Goal: Submit feedback/report problem: Provide input to the site owners about the experience or issues

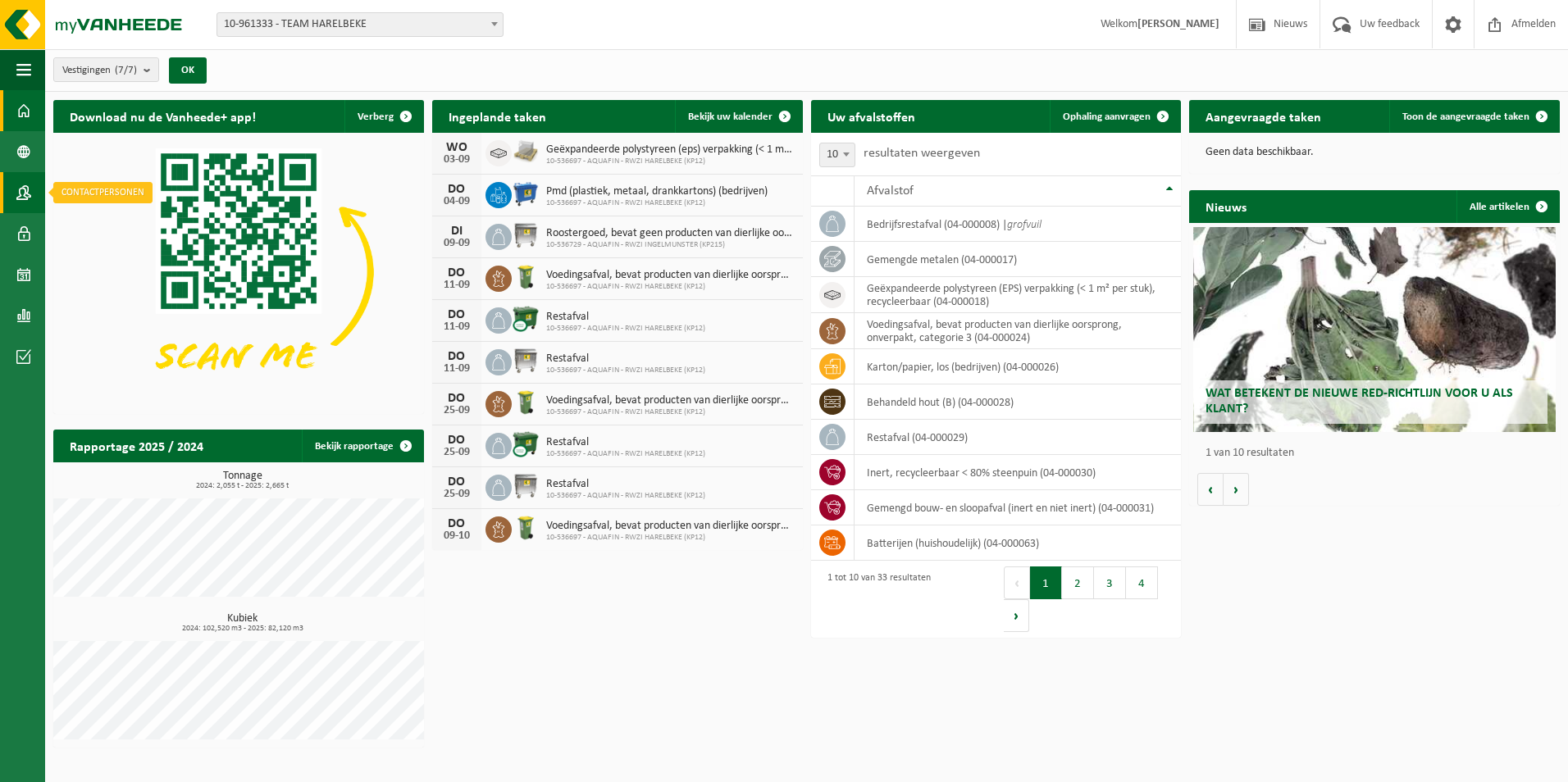
click at [16, 188] on link "Contactpersonen" at bounding box center [23, 192] width 45 height 41
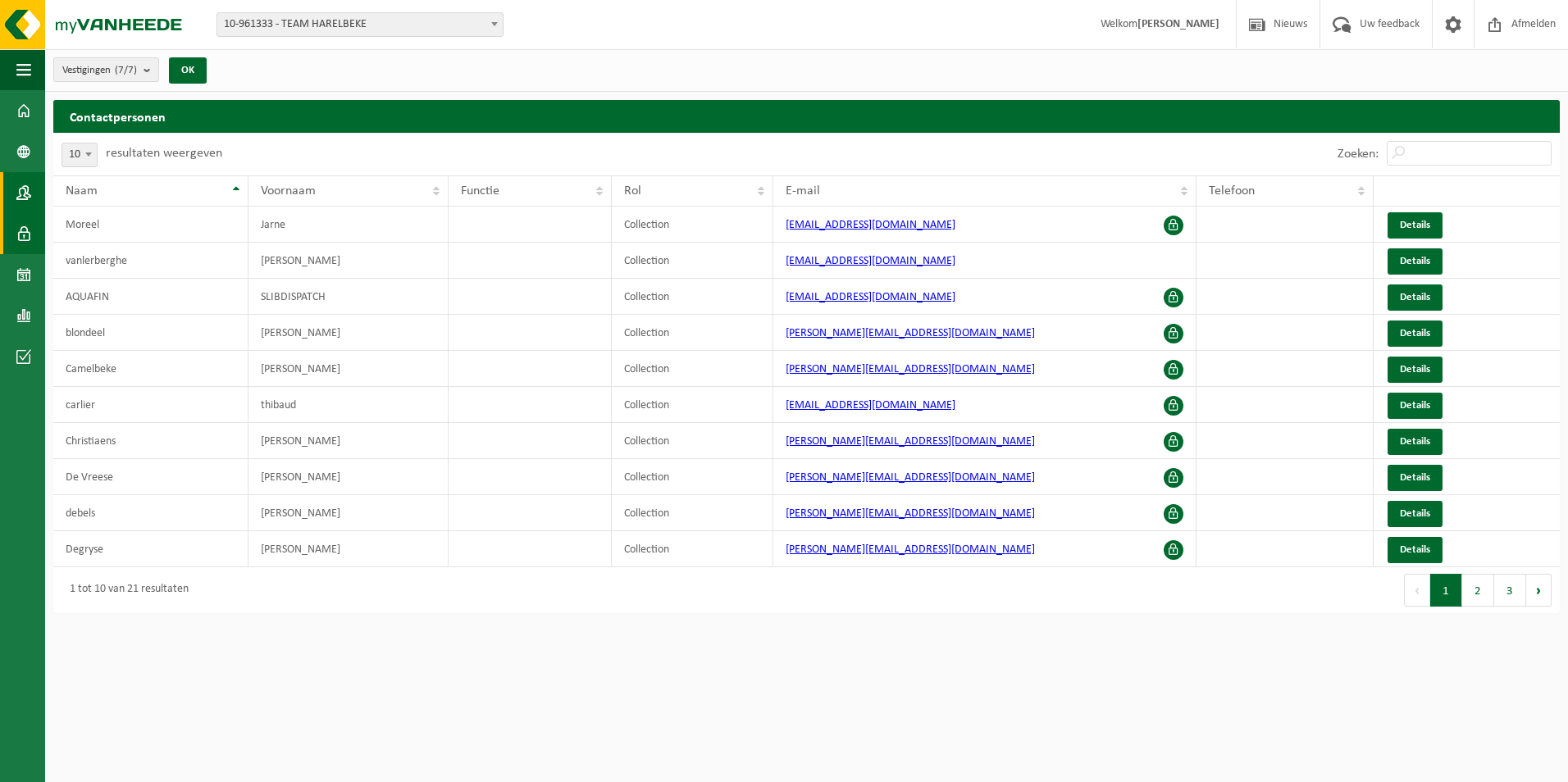
click at [24, 233] on span at bounding box center [24, 233] width 15 height 41
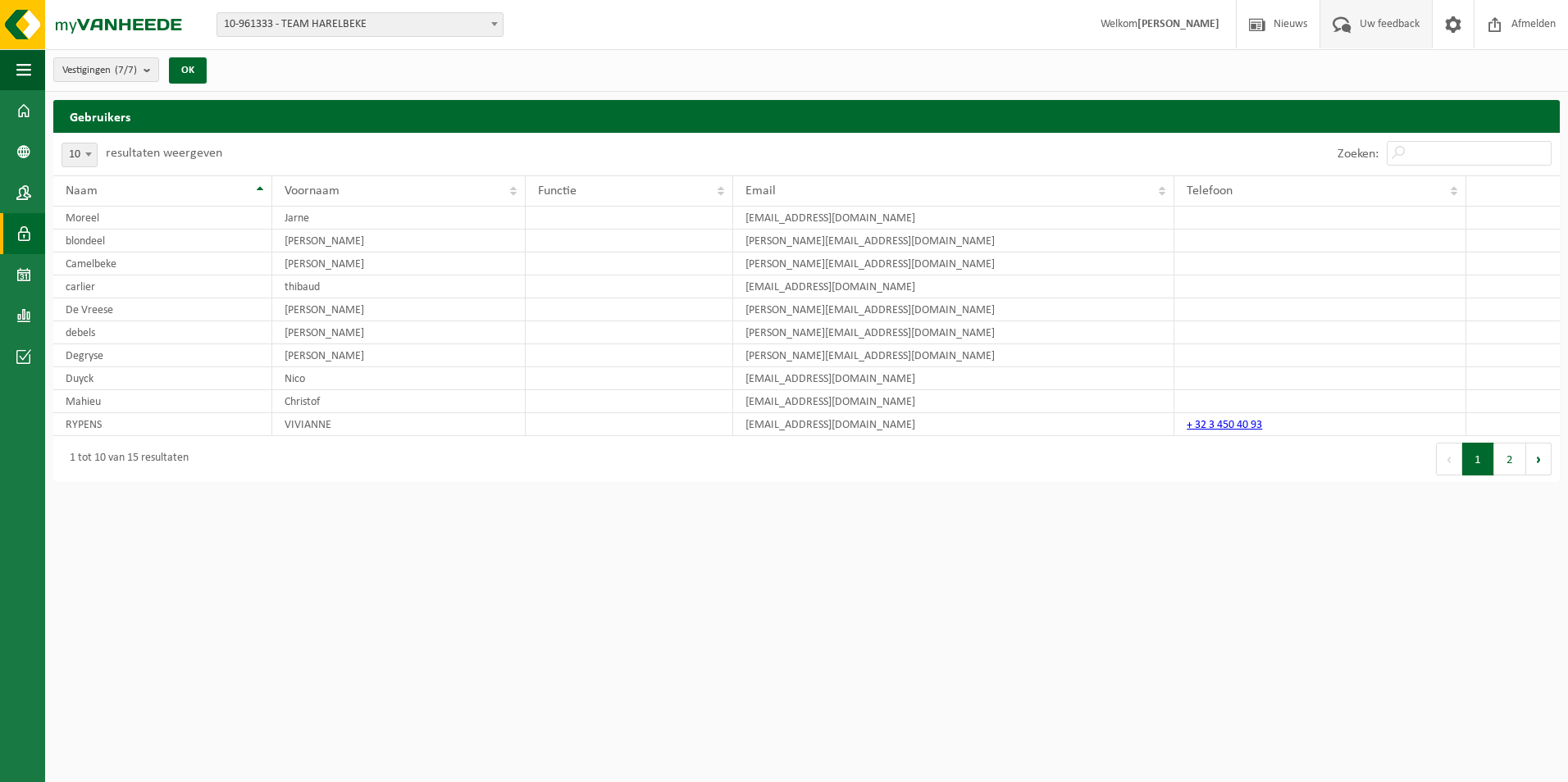
click at [1399, 23] on span "Uw feedback" at bounding box center [1389, 24] width 68 height 49
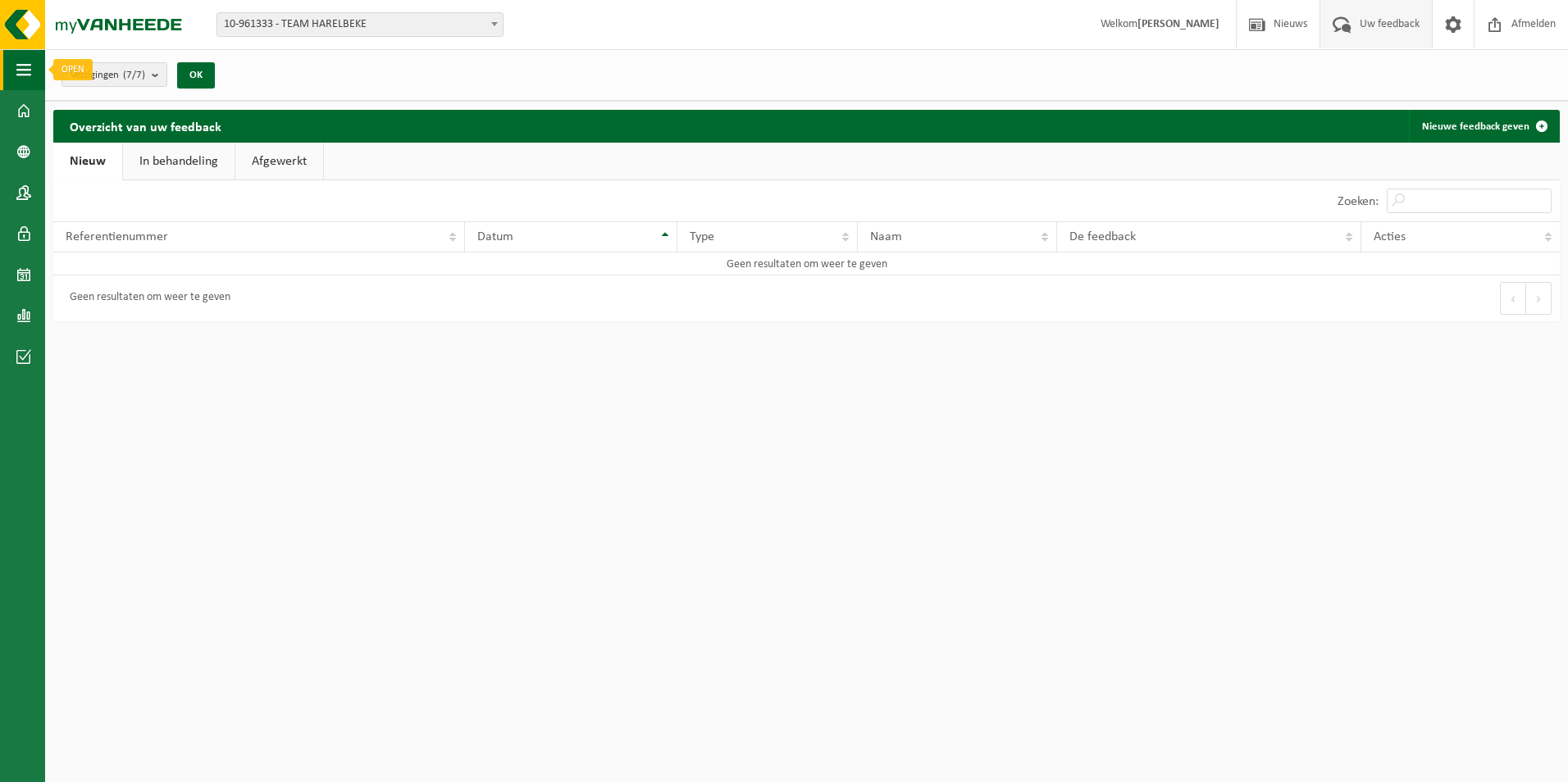
click at [17, 70] on span "button" at bounding box center [24, 70] width 15 height 41
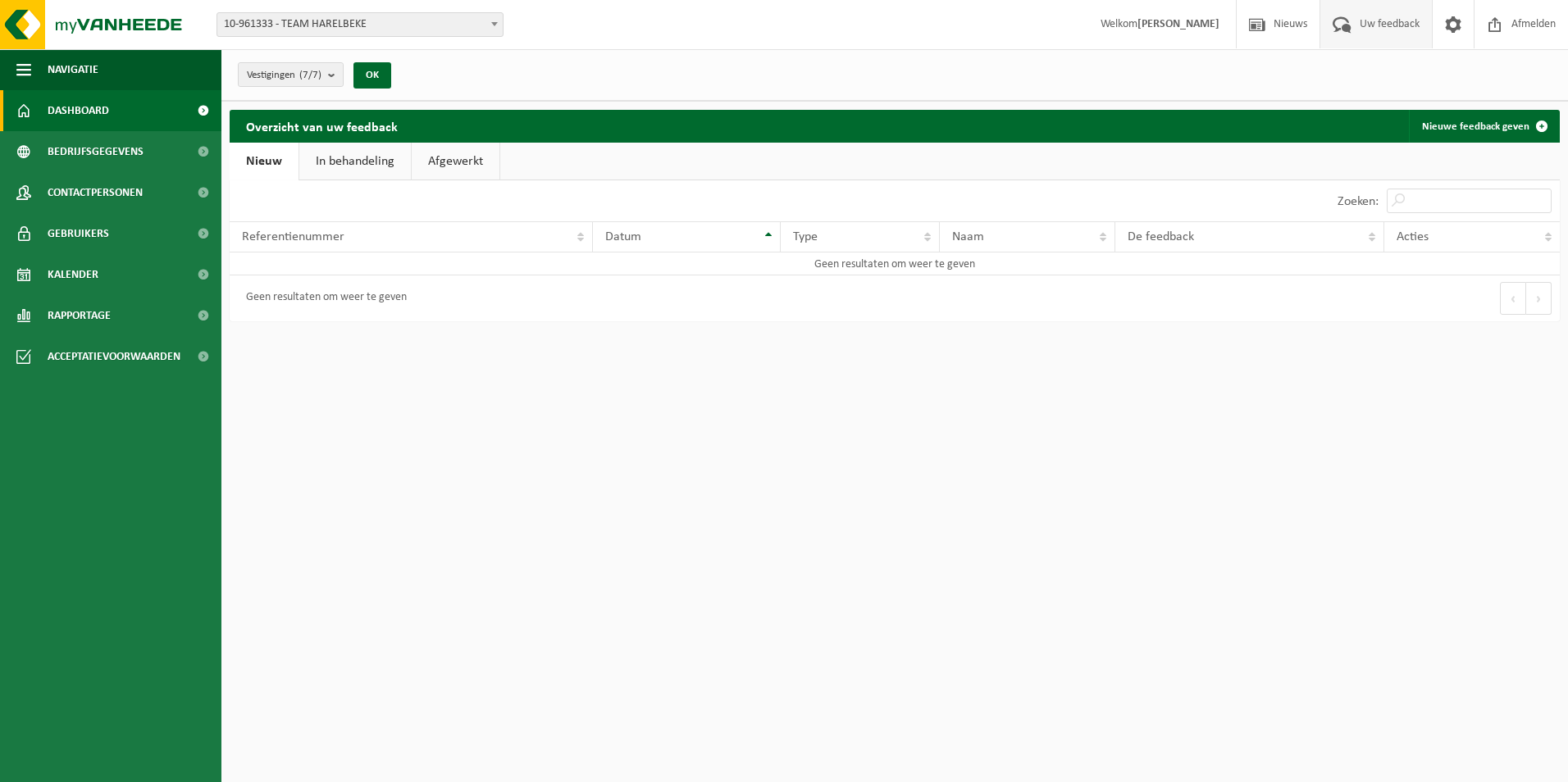
click at [86, 111] on span "Dashboard" at bounding box center [78, 111] width 61 height 41
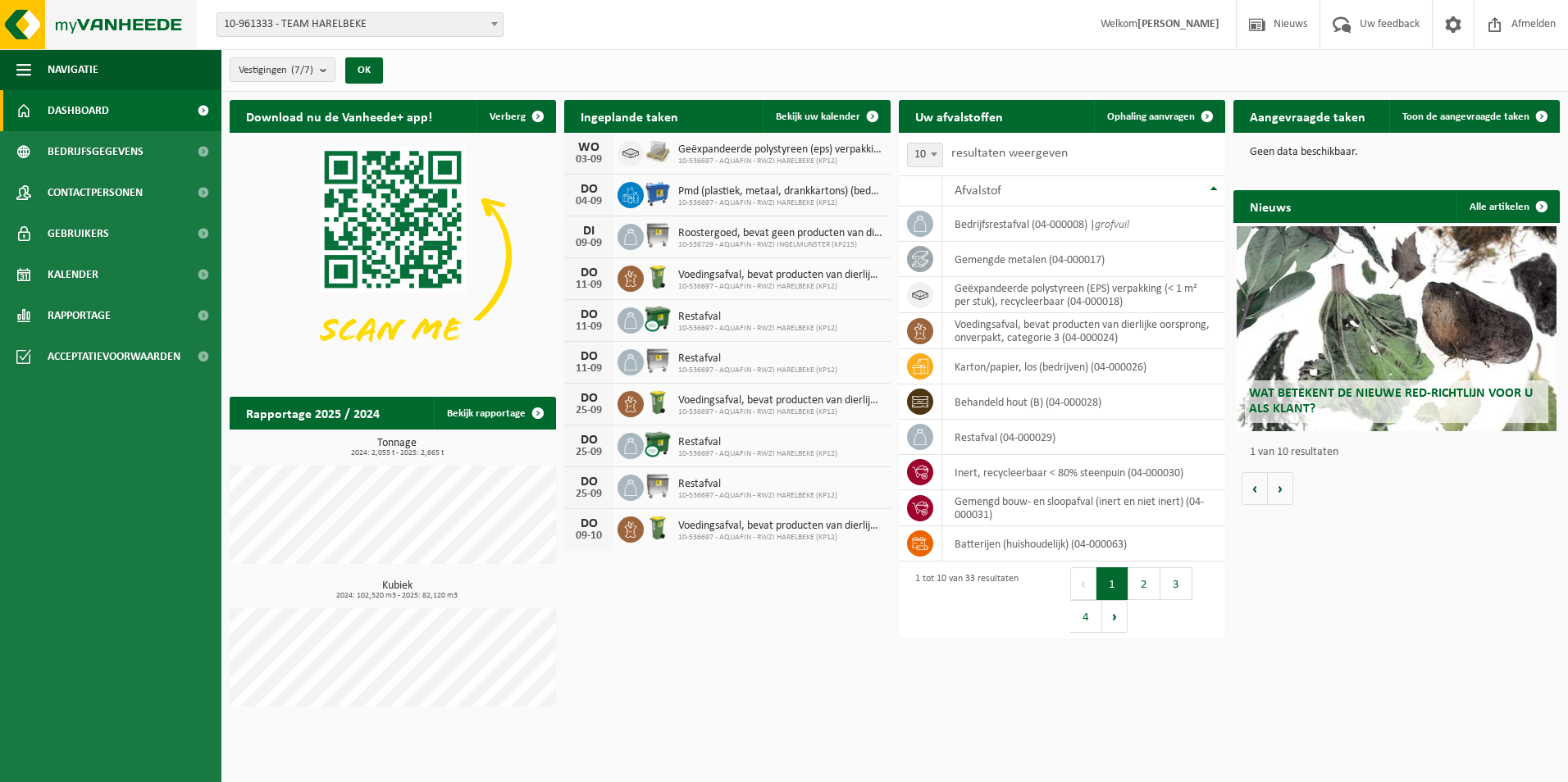
click at [92, 21] on img at bounding box center [98, 24] width 197 height 49
click at [19, 68] on span "button" at bounding box center [24, 70] width 15 height 41
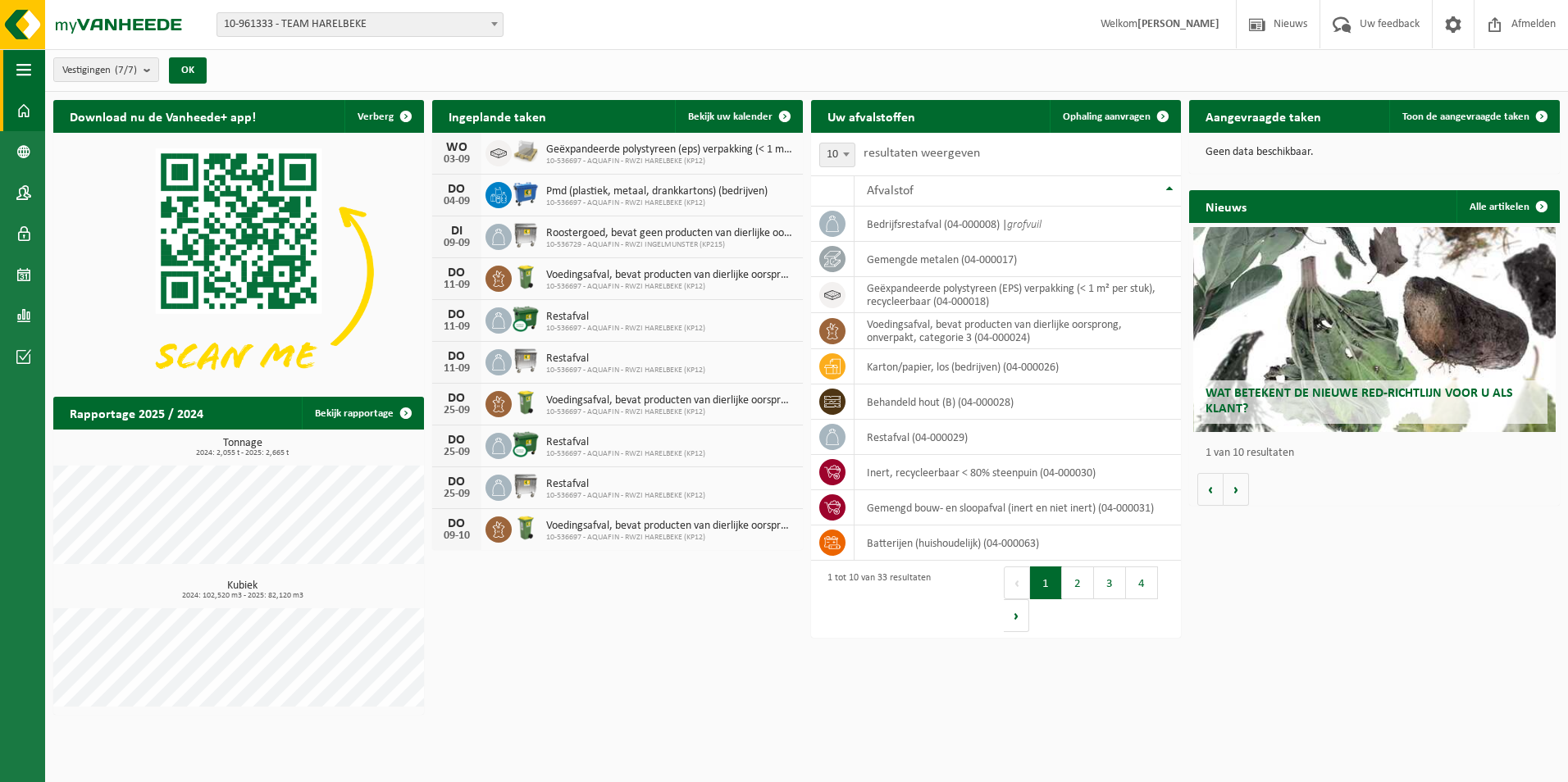
click at [19, 68] on span "button" at bounding box center [24, 70] width 15 height 41
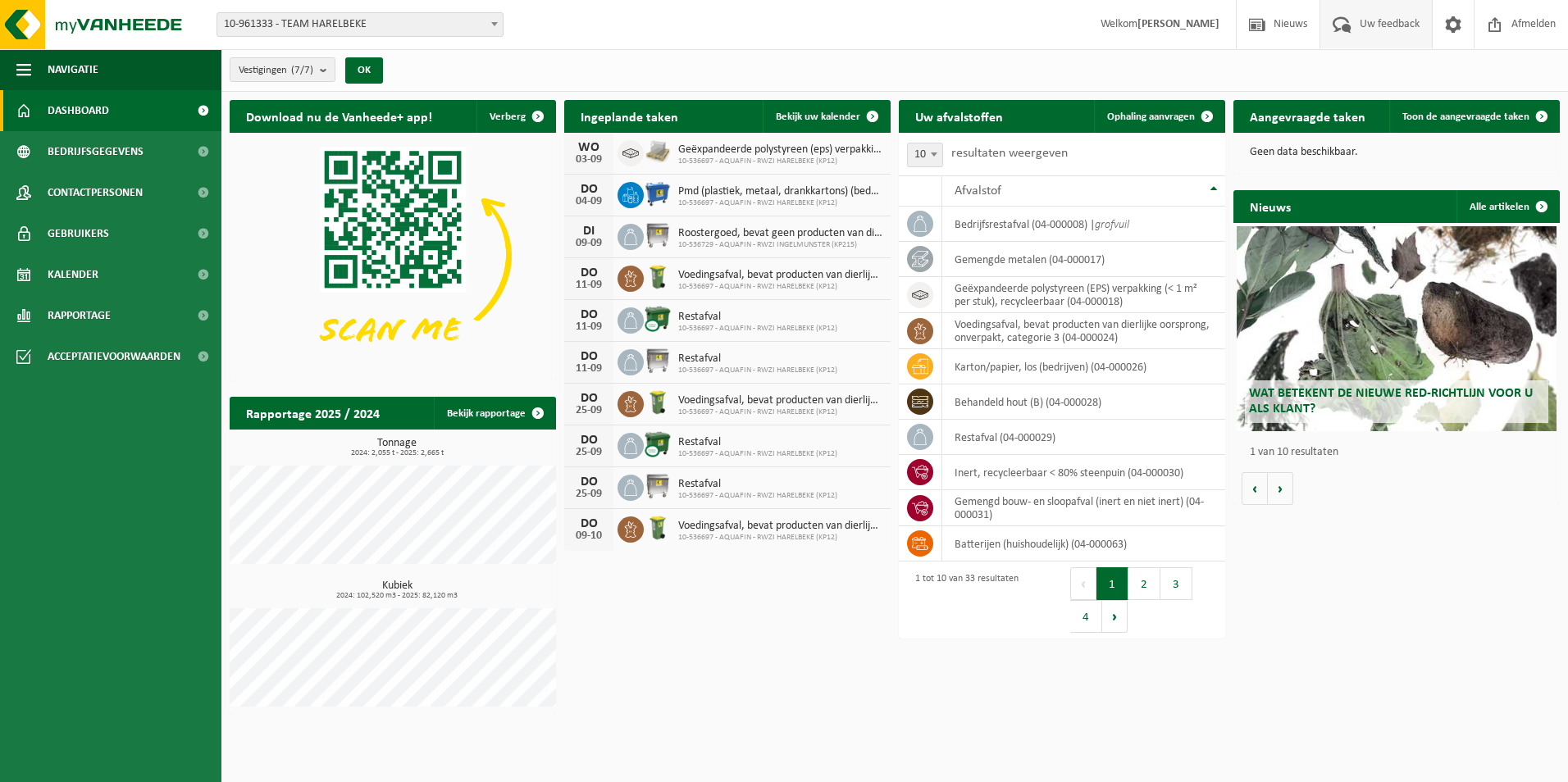
click at [1369, 22] on span "Uw feedback" at bounding box center [1389, 24] width 68 height 49
